Goal: Information Seeking & Learning: Learn about a topic

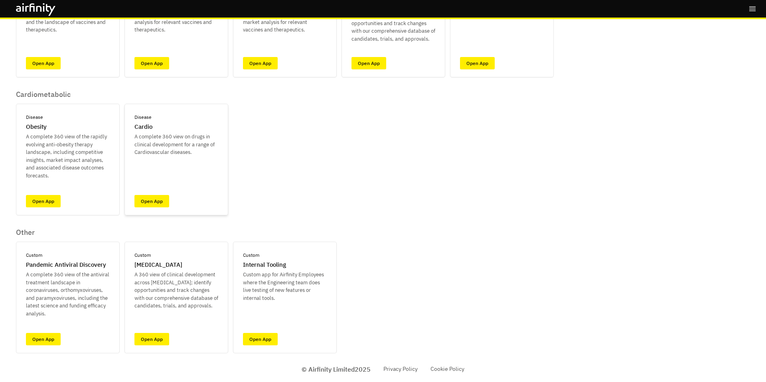
scroll to position [71, 0]
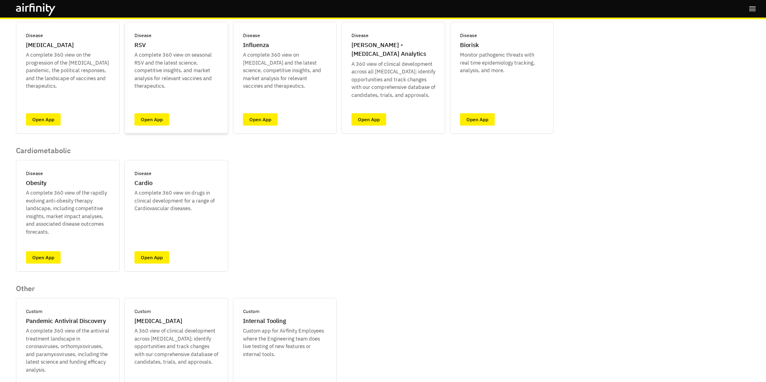
click at [155, 127] on div "Disease RSV A complete 360 view on seasonal RSV and the latest science, competi…" at bounding box center [177, 78] width 104 height 112
click at [156, 122] on link "Open App" at bounding box center [152, 119] width 35 height 12
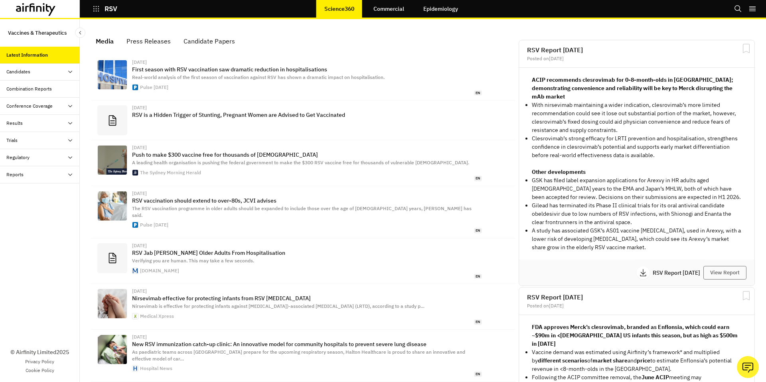
click at [399, 3] on link "Commercial" at bounding box center [389, 8] width 47 height 19
